Goal: Information Seeking & Learning: Learn about a topic

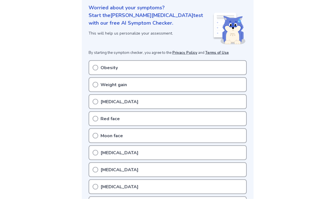
scroll to position [70, 0]
click at [100, 117] on div "Red face" at bounding box center [168, 118] width 158 height 15
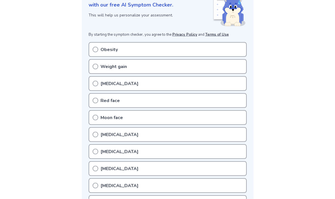
scroll to position [87, 0]
click at [96, 47] on circle at bounding box center [95, 49] width 5 height 5
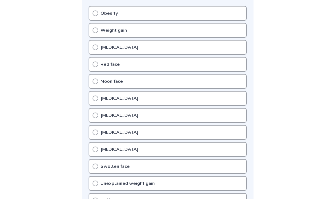
scroll to position [124, 0]
click at [99, 199] on div "Buffalo hump" at bounding box center [168, 201] width 158 height 15
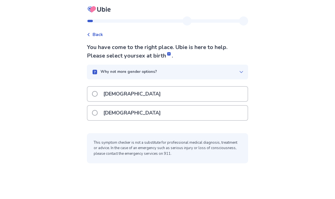
click at [98, 113] on span at bounding box center [95, 113] width 6 height 6
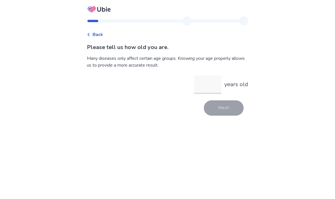
click at [206, 84] on input "years old" at bounding box center [207, 85] width 27 height 18
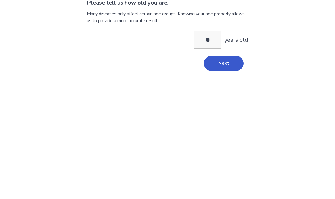
type input "**"
click at [226, 101] on button "Next" at bounding box center [224, 108] width 40 height 15
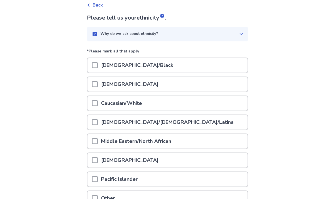
scroll to position [35, 0]
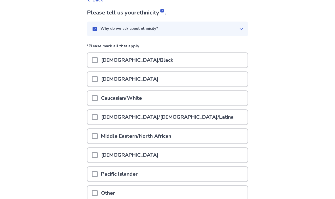
click at [98, 99] on span at bounding box center [95, 98] width 6 height 6
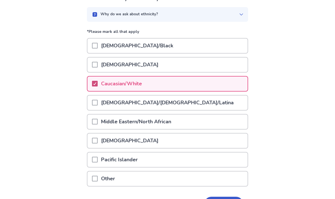
scroll to position [67, 0]
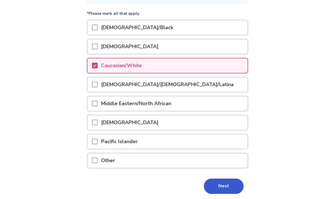
click at [228, 185] on button "Next" at bounding box center [224, 186] width 40 height 15
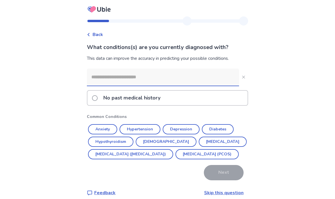
click at [106, 130] on button "Anxiety" at bounding box center [102, 129] width 29 height 10
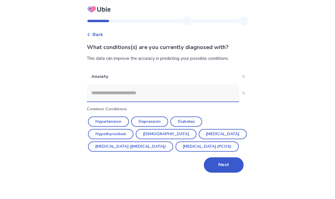
click at [118, 120] on button "Hypertension" at bounding box center [108, 122] width 41 height 10
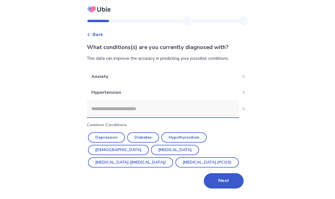
click at [112, 135] on button "Depression" at bounding box center [106, 138] width 37 height 10
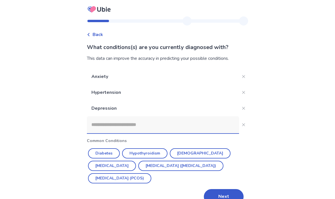
click at [181, 168] on button "Irritable Bowel Syndrome (IBS)" at bounding box center [180, 166] width 85 height 10
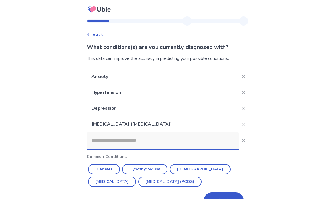
scroll to position [20, 0]
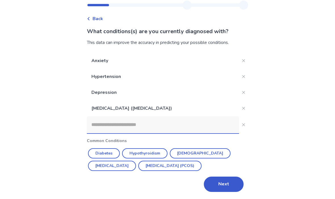
click at [220, 182] on button "Next" at bounding box center [224, 184] width 40 height 15
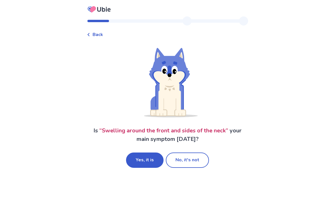
click at [190, 161] on button "No, it's not" at bounding box center [187, 160] width 43 height 15
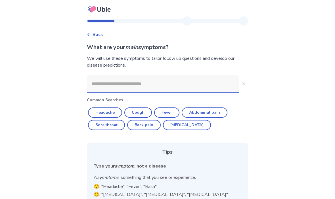
click at [162, 82] on input at bounding box center [163, 84] width 152 height 17
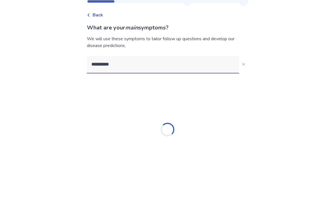
type input "**********"
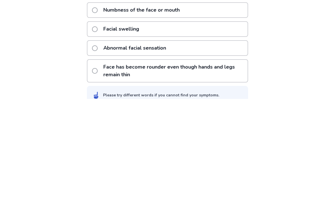
scroll to position [80, 0]
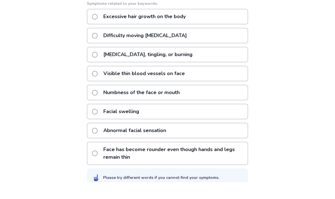
click at [98, 31] on span at bounding box center [95, 34] width 6 height 6
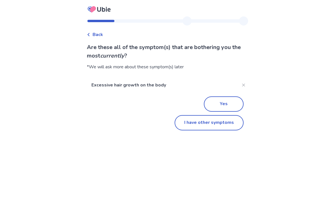
click at [217, 127] on button "I have other symptoms" at bounding box center [209, 122] width 69 height 15
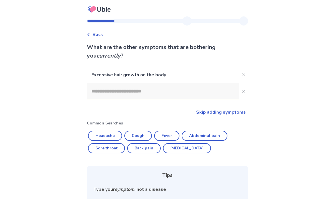
scroll to position [0, 0]
click at [137, 86] on input at bounding box center [163, 91] width 152 height 17
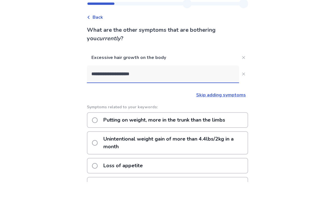
type input "**********"
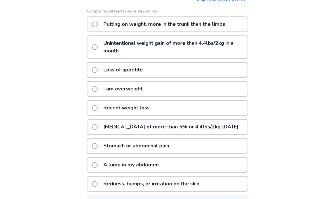
scroll to position [113, 0]
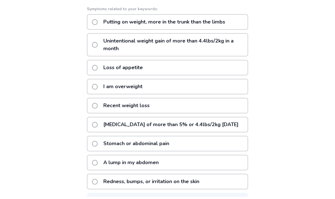
click at [98, 23] on span at bounding box center [95, 25] width 6 height 6
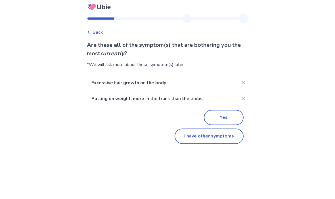
scroll to position [0, 0]
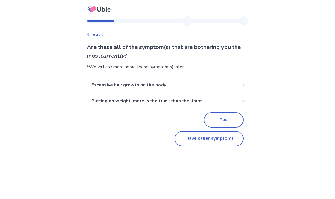
click at [218, 143] on button "I have other symptoms" at bounding box center [209, 138] width 69 height 15
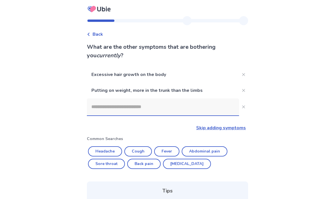
scroll to position [88, 0]
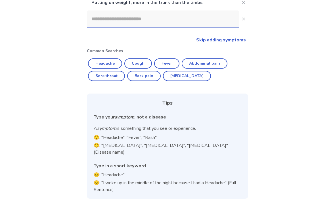
click at [140, 18] on input at bounding box center [163, 19] width 152 height 17
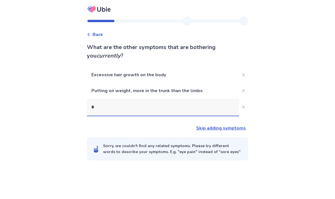
scroll to position [20, 0]
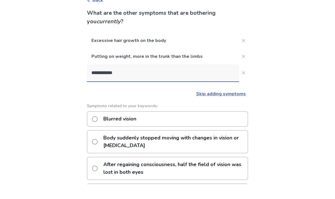
type input "**********"
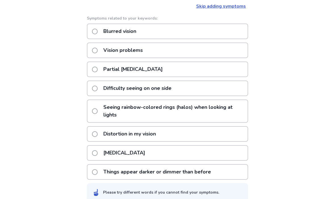
scroll to position [118, 0]
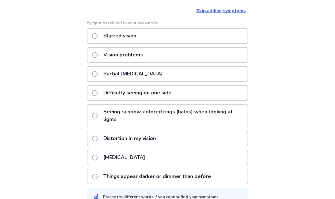
click at [98, 35] on span at bounding box center [95, 36] width 6 height 6
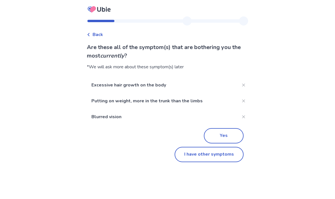
click at [226, 154] on button "I have other symptoms" at bounding box center [209, 154] width 69 height 15
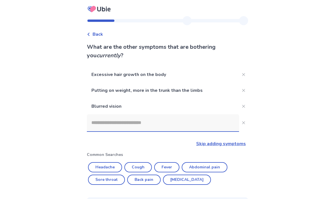
scroll to position [104, 0]
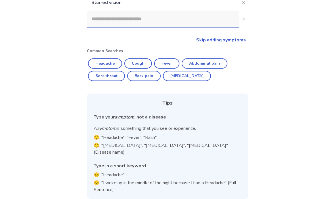
click at [153, 18] on input at bounding box center [163, 19] width 152 height 17
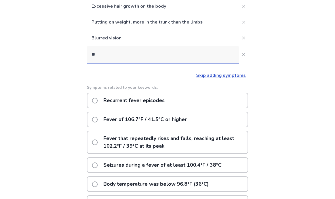
scroll to position [20, 0]
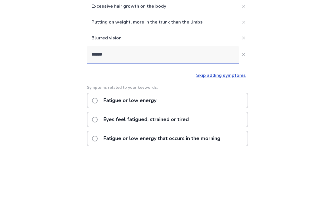
type input "*******"
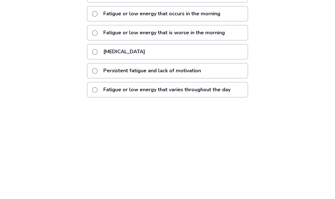
scroll to position [94, 0]
click at [98, 168] on span at bounding box center [95, 171] width 6 height 6
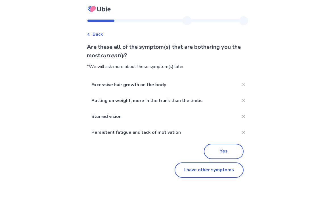
click at [223, 172] on button "I have other symptoms" at bounding box center [209, 170] width 69 height 15
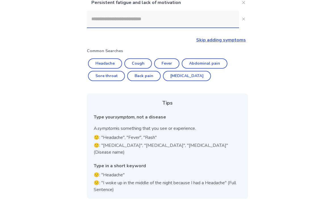
click at [137, 19] on input at bounding box center [163, 19] width 152 height 17
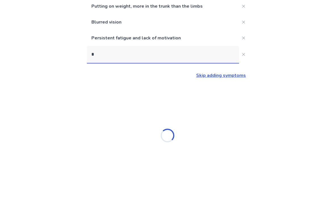
scroll to position [20, 0]
type input "**********"
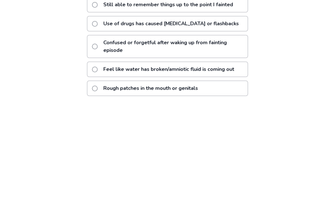
scroll to position [138, 0]
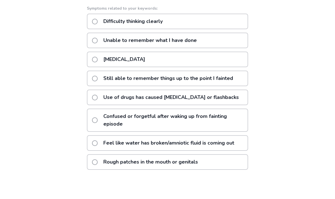
click at [98, 83] on span at bounding box center [95, 86] width 6 height 6
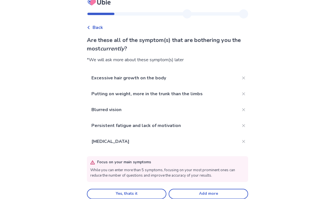
scroll to position [20, 0]
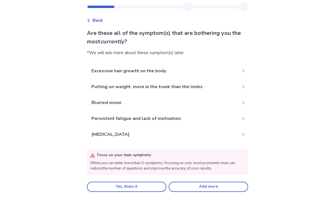
click at [134, 182] on button "Yes, thats it" at bounding box center [127, 187] width 80 height 10
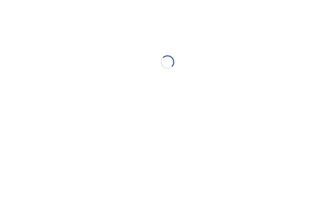
scroll to position [0, 0]
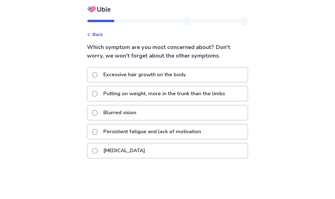
click at [97, 95] on span at bounding box center [95, 94] width 6 height 6
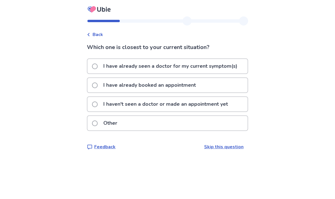
click at [98, 88] on label "I have already booked an appointment" at bounding box center [145, 85] width 107 height 14
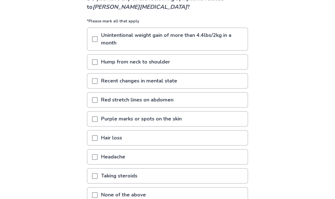
scroll to position [45, 0]
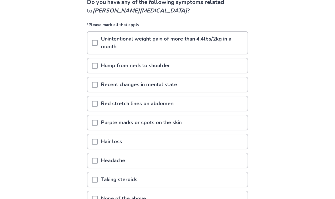
click at [98, 64] on span at bounding box center [95, 66] width 6 height 6
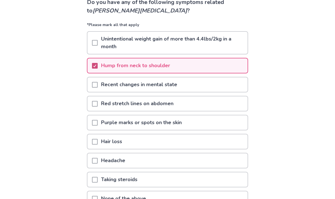
click at [98, 83] on span at bounding box center [95, 85] width 6 height 6
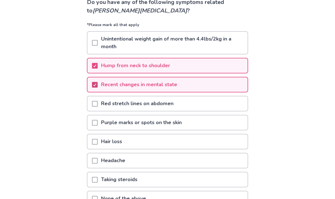
click at [98, 40] on span at bounding box center [95, 43] width 6 height 6
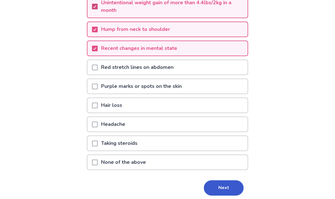
scroll to position [82, 0]
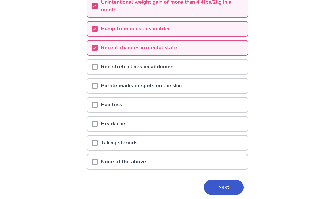
click at [225, 187] on button "Next" at bounding box center [224, 187] width 40 height 15
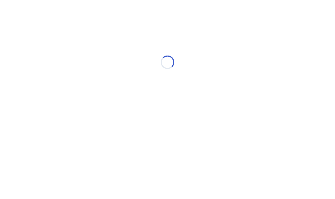
scroll to position [0, 0]
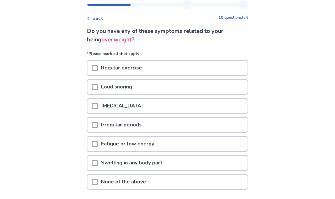
scroll to position [16, 0]
click at [98, 143] on span at bounding box center [95, 144] width 6 height 6
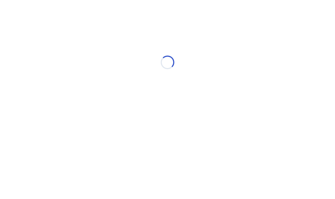
scroll to position [0, 0]
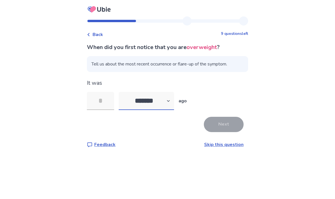
click at [158, 102] on select "******* ****** ******* ******** *******" at bounding box center [146, 101] width 55 height 18
select select "*"
click at [107, 102] on input "tel" at bounding box center [100, 101] width 27 height 18
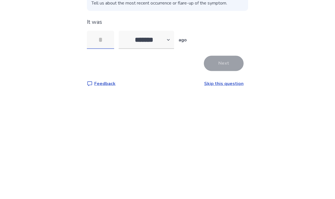
type input "*"
click at [225, 117] on button "Next" at bounding box center [224, 124] width 40 height 15
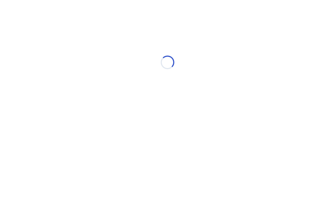
select select "*"
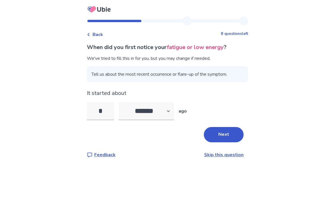
click at [224, 135] on button "Next" at bounding box center [224, 134] width 40 height 15
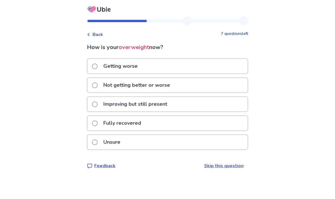
click at [98, 64] on span at bounding box center [95, 67] width 6 height 6
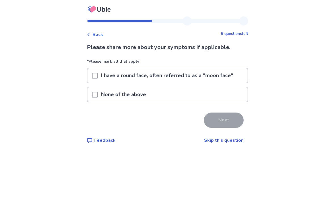
click at [98, 74] on span at bounding box center [95, 76] width 6 height 6
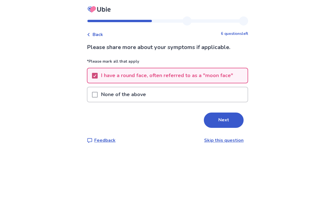
click at [228, 119] on button "Next" at bounding box center [224, 120] width 40 height 15
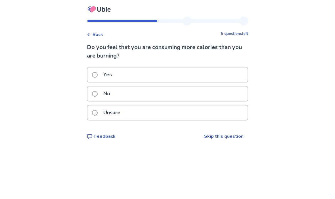
click at [98, 75] on span at bounding box center [95, 75] width 6 height 6
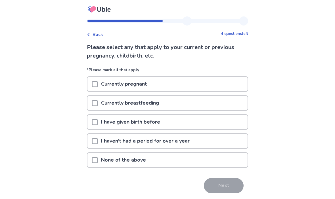
click at [98, 121] on span at bounding box center [95, 123] width 6 height 6
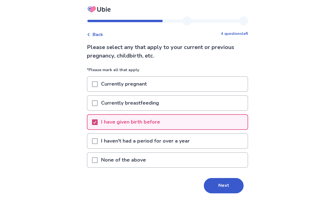
click at [226, 185] on button "Next" at bounding box center [224, 185] width 40 height 15
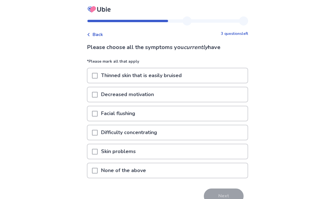
click at [98, 114] on span at bounding box center [95, 114] width 6 height 6
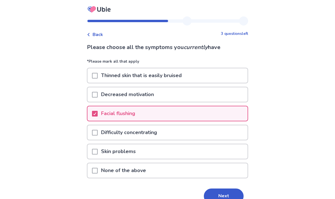
click at [98, 131] on span at bounding box center [95, 133] width 6 height 6
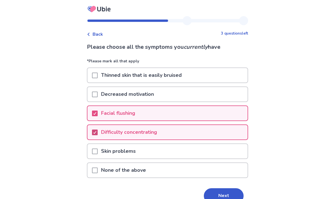
scroll to position [10, 0]
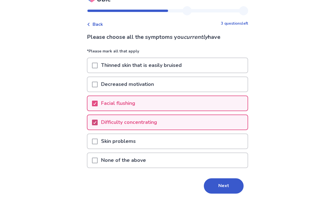
click at [226, 186] on button "Next" at bounding box center [224, 186] width 40 height 15
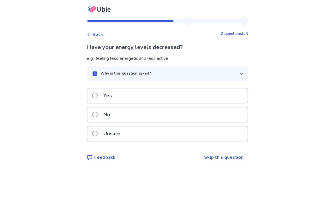
click at [101, 98] on label "Yes" at bounding box center [103, 96] width 23 height 14
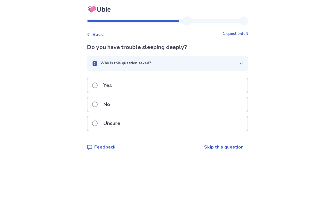
click at [98, 85] on span at bounding box center [95, 86] width 6 height 6
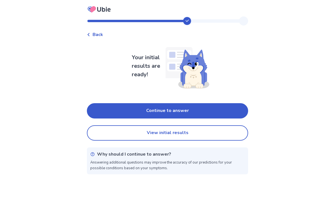
click at [220, 137] on button "View initial results" at bounding box center [167, 133] width 161 height 15
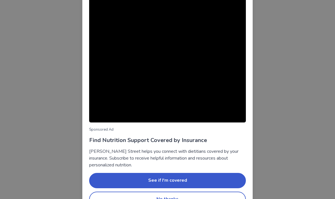
scroll to position [37, 0]
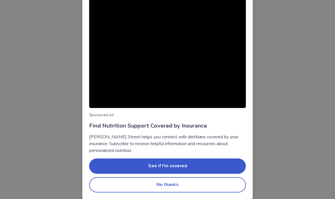
click at [182, 185] on button "No thanks" at bounding box center [167, 184] width 157 height 15
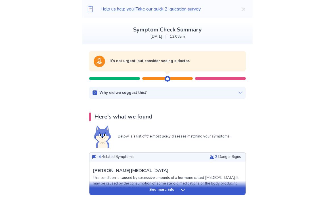
scroll to position [0, 0]
